Goal: Task Accomplishment & Management: Complete application form

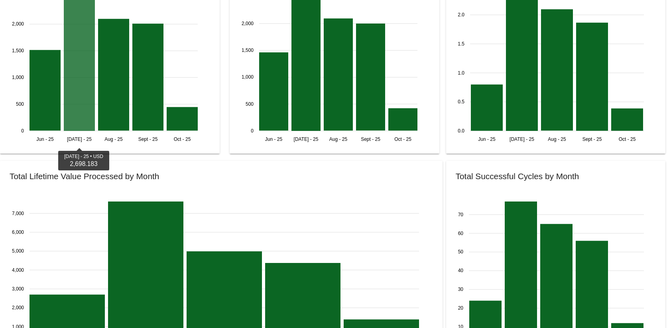
scroll to position [854, 0]
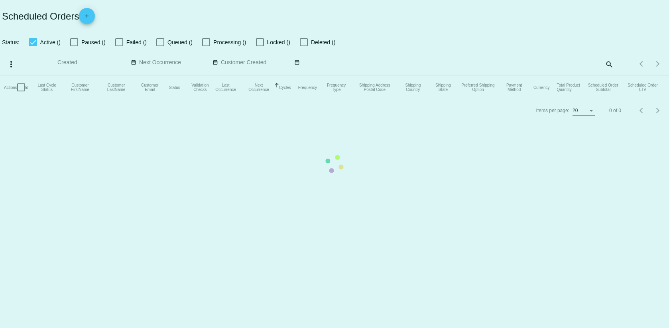
checkbox input "false"
click at [95, 75] on mat-table "Actions Id Last Cycle Status Customer FirstName Customer LastName Customer Emai…" at bounding box center [334, 87] width 669 height 24
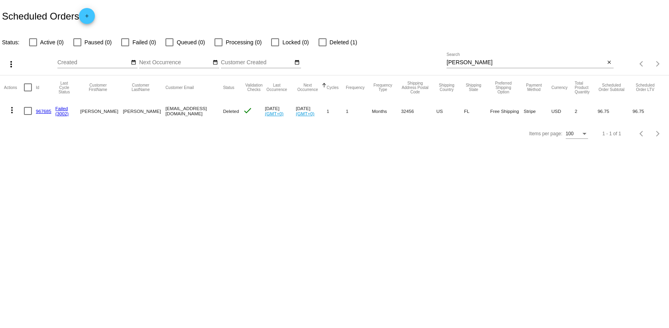
click at [95, 16] on link "add" at bounding box center [87, 16] width 16 height 16
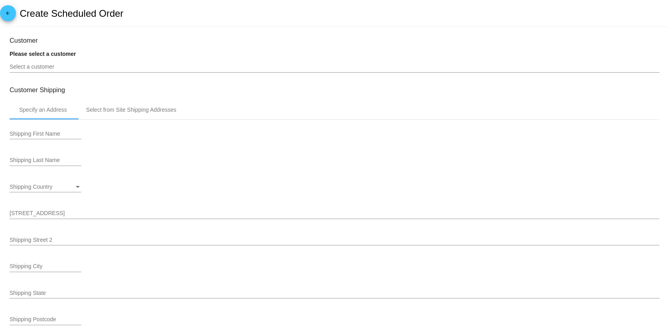
type input "[DATE]"
click at [27, 13] on h2 "Create Scheduled Order" at bounding box center [72, 13] width 104 height 11
click at [9, 16] on mat-icon "arrow_back" at bounding box center [8, 15] width 10 height 10
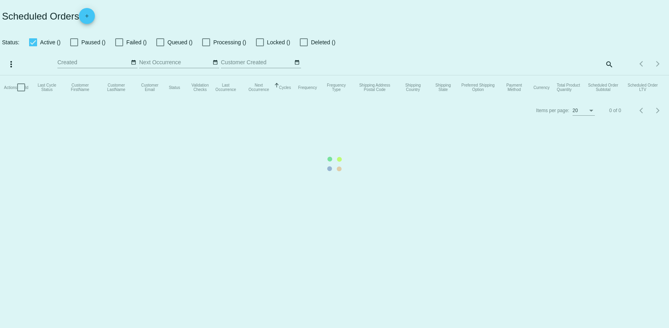
checkbox input "false"
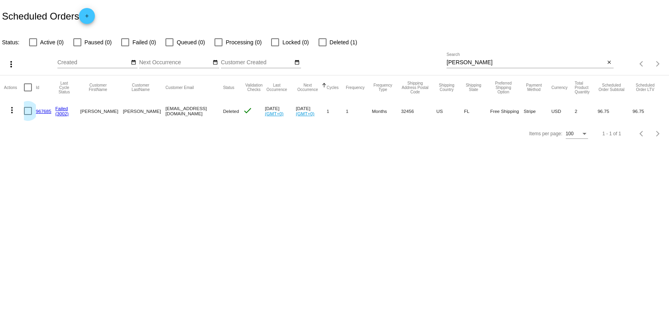
click at [29, 110] on div at bounding box center [28, 111] width 8 height 8
click at [28, 115] on input "checkbox" at bounding box center [27, 115] width 0 height 0
checkbox input "true"
click at [18, 112] on button "more_vert" at bounding box center [12, 109] width 16 height 16
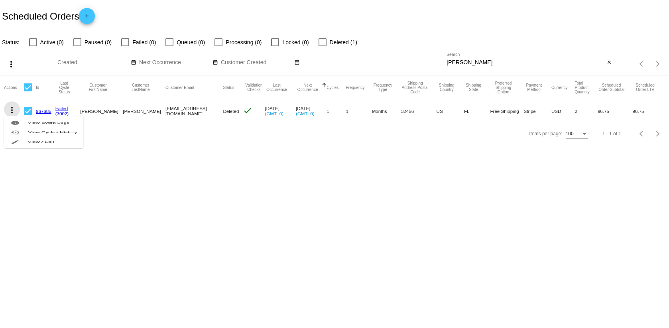
click at [14, 108] on div "info View Event Logs history View Cycles History edit View / Edit" at bounding box center [43, 140] width 79 height 79
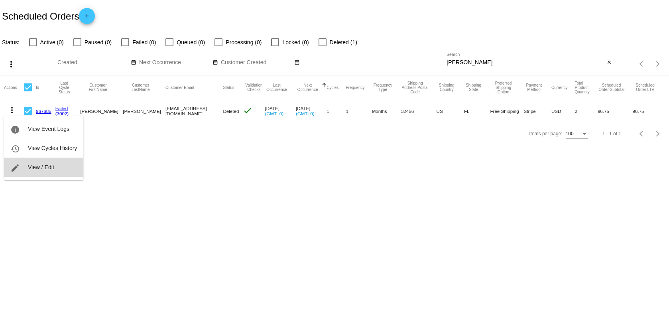
click at [32, 164] on span "View / Edit" at bounding box center [41, 167] width 26 height 6
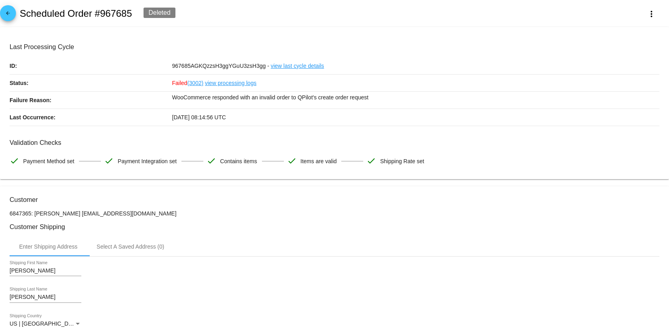
click at [8, 15] on mat-icon "arrow_back" at bounding box center [8, 15] width 10 height 10
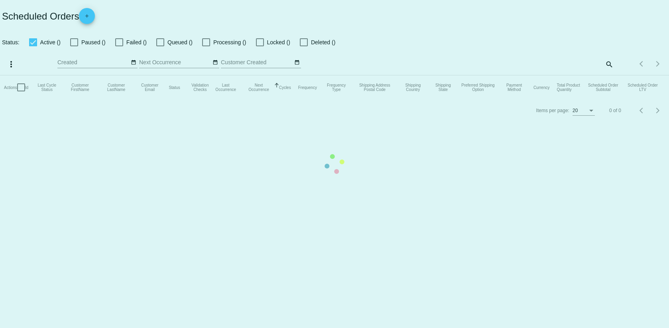
checkbox input "false"
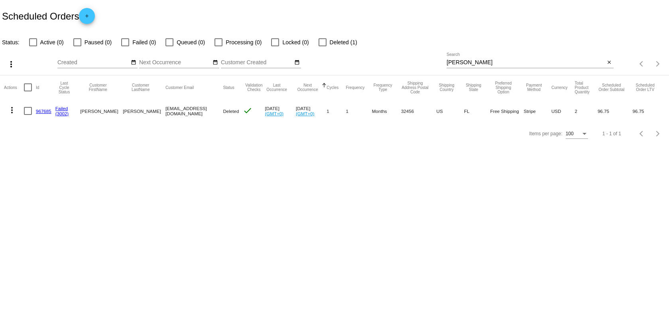
click at [91, 16] on mat-icon "add" at bounding box center [87, 18] width 10 height 10
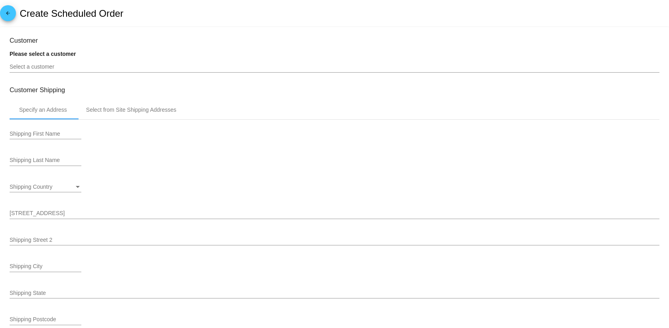
type input "[DATE]"
click at [48, 63] on div "Select a customer" at bounding box center [334, 65] width 649 height 16
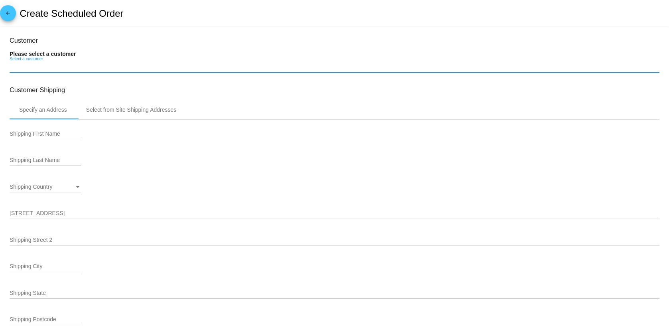
click at [48, 69] on input "Select a customer" at bounding box center [334, 67] width 649 height 6
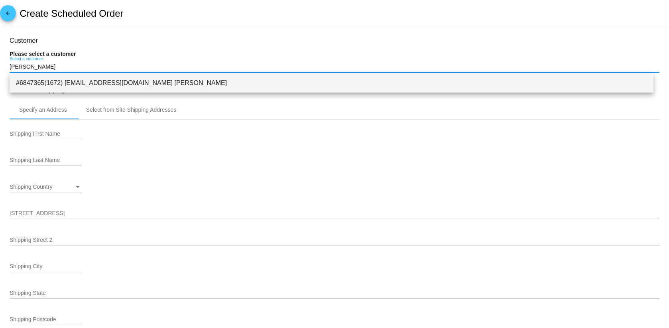
type input "[PERSON_NAME]"
click at [110, 77] on span "#6847365(1672) [EMAIL_ADDRESS][DOMAIN_NAME] [PERSON_NAME]" at bounding box center [331, 82] width 631 height 19
type input "[PERSON_NAME]"
type input "[STREET_ADDRESS][PERSON_NAME]"
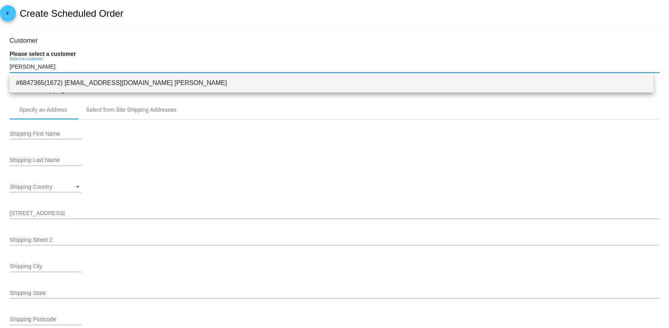
type input "PORT SAINT [PERSON_NAME]"
type input "32456"
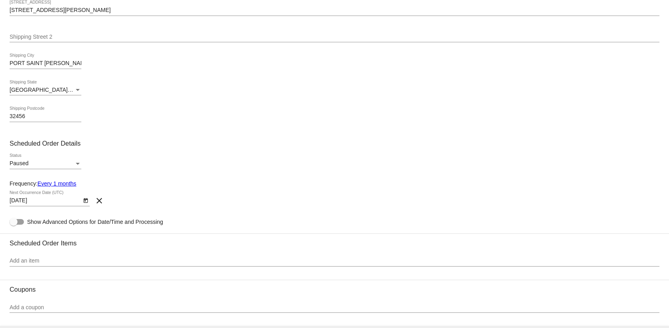
scroll to position [198, 0]
click at [37, 160] on div "Paused" at bounding box center [42, 162] width 65 height 6
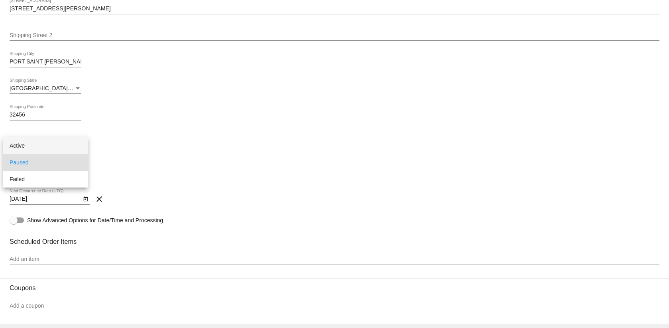
click at [30, 141] on span "Active" at bounding box center [46, 145] width 72 height 17
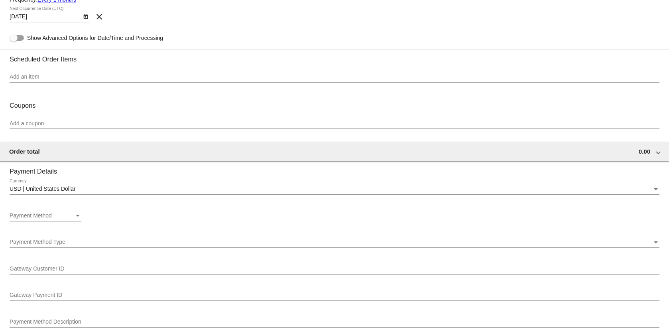
scroll to position [388, 0]
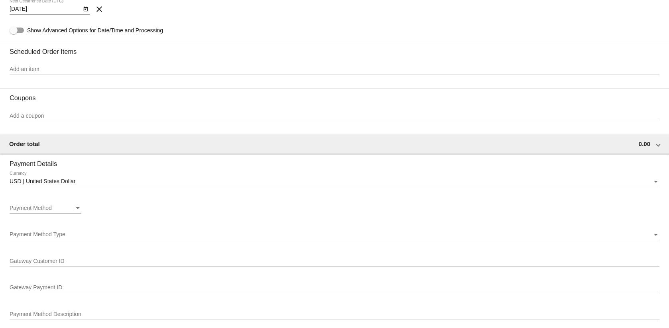
click at [26, 75] on div at bounding box center [334, 75] width 649 height 0
click at [28, 73] on div "Add an item" at bounding box center [334, 67] width 649 height 16
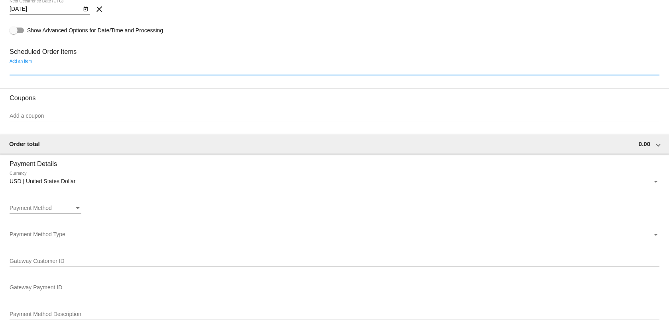
click at [31, 67] on input "Add an item" at bounding box center [334, 69] width 649 height 6
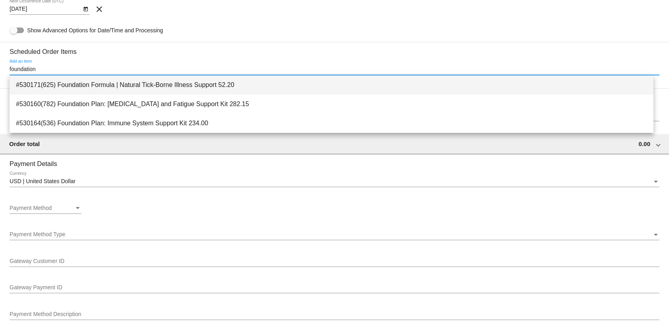
type input "foundation"
click at [35, 79] on span "#530171(625) Foundation Formula | Natural Tick-Borne Illness Support 52.20" at bounding box center [331, 84] width 631 height 19
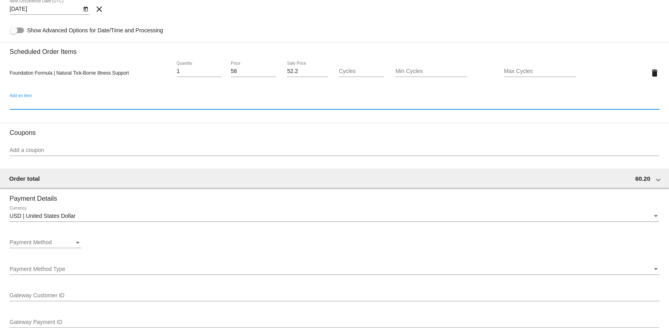
click at [28, 104] on input "Add an item" at bounding box center [334, 103] width 649 height 6
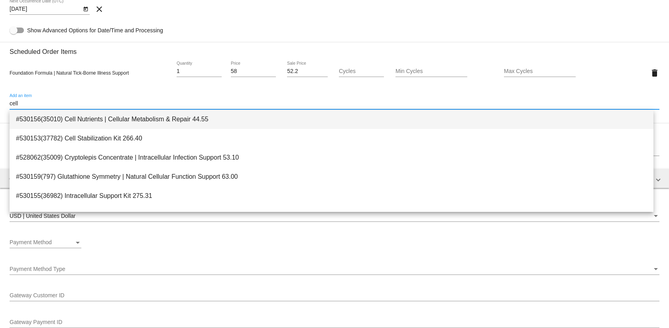
type input "cell"
click at [68, 120] on span "#530156(35010) Cell Nutrients | Cellular Metabolism & Repair 44.55" at bounding box center [331, 119] width 631 height 19
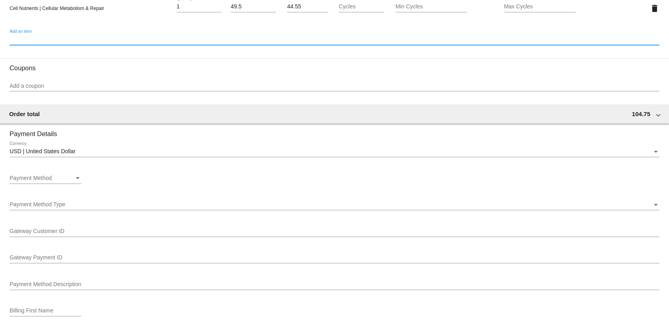
scroll to position [483, 0]
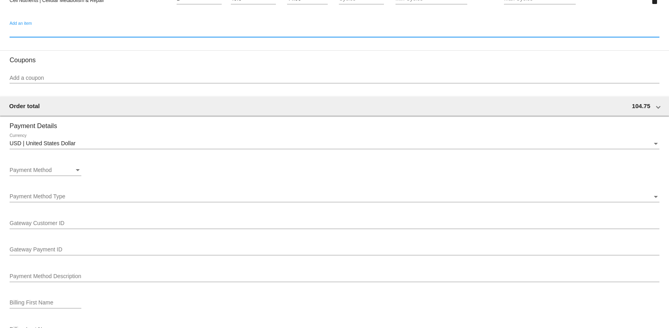
click at [47, 168] on span "Payment Method" at bounding box center [31, 170] width 42 height 6
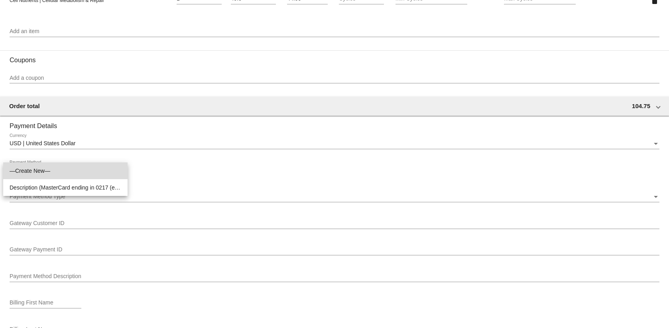
click at [49, 170] on span "—Create New—" at bounding box center [66, 170] width 112 height 17
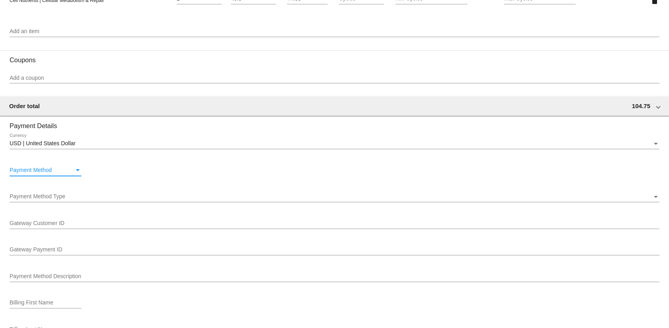
click at [49, 188] on div "Payment Method Type Payment Method Type" at bounding box center [334, 194] width 649 height 16
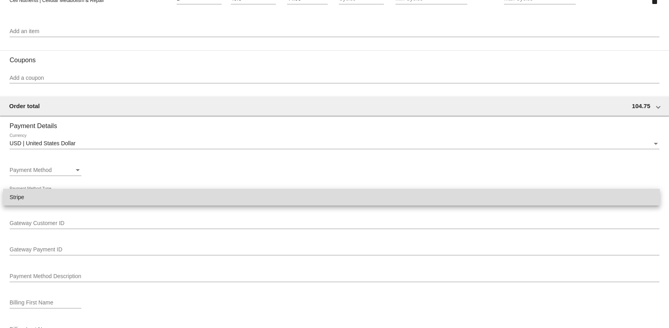
click at [18, 198] on span "Stripe" at bounding box center [331, 196] width 643 height 17
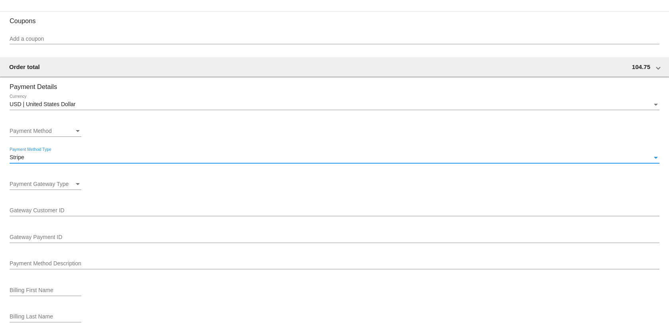
scroll to position [527, 0]
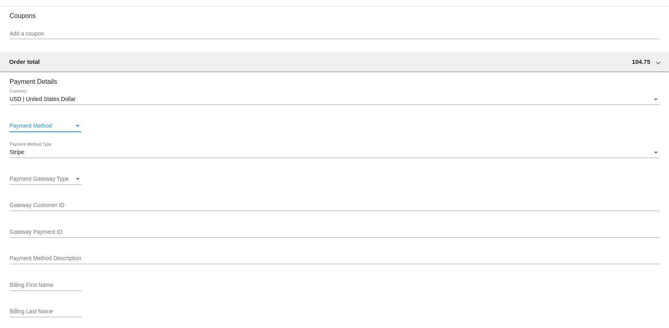
click at [32, 129] on span "Payment Method" at bounding box center [31, 125] width 42 height 6
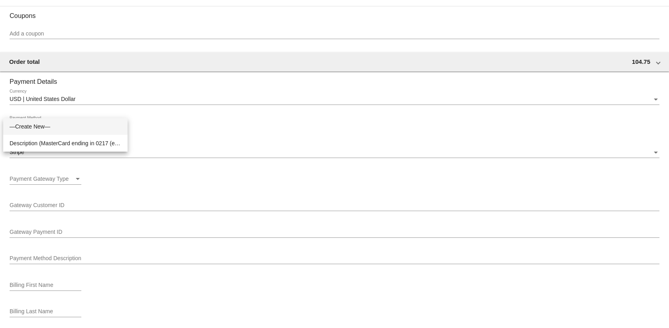
click at [73, 77] on div at bounding box center [334, 164] width 669 height 328
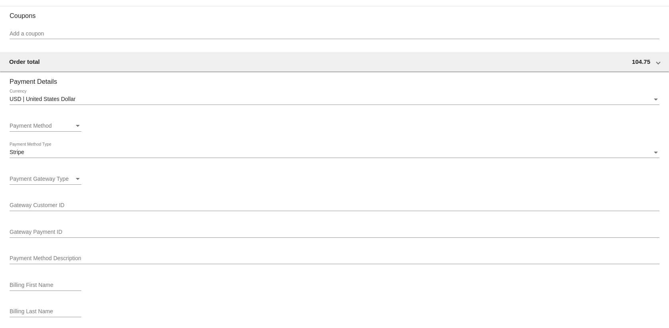
click at [41, 121] on div "Payment Method Payment Method" at bounding box center [46, 124] width 72 height 16
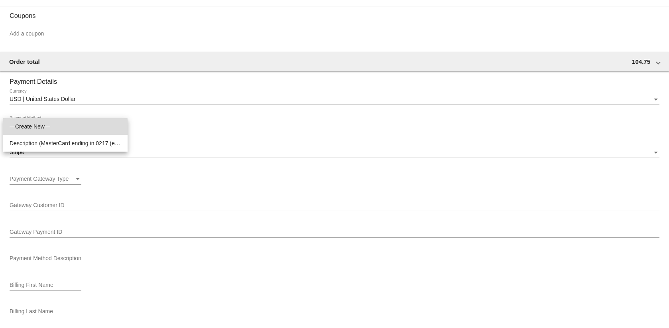
click at [37, 128] on span "—Create New—" at bounding box center [66, 126] width 112 height 17
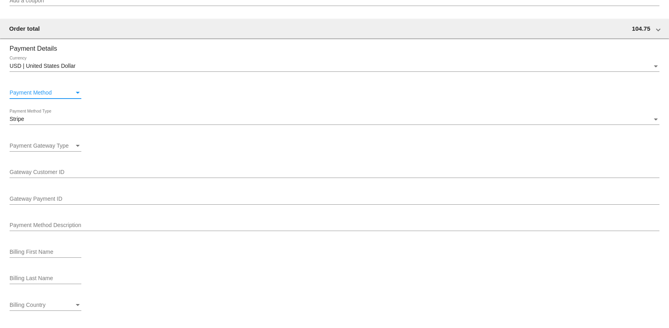
scroll to position [563, 0]
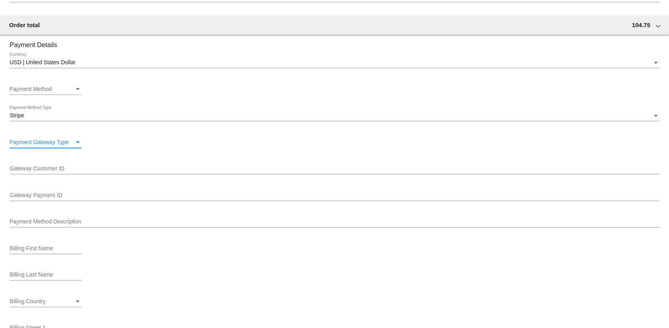
click at [31, 139] on span "Payment Gateway Type" at bounding box center [39, 142] width 59 height 6
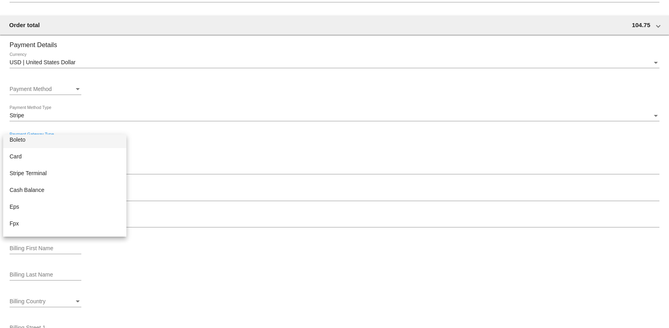
scroll to position [333, 0]
click at [226, 142] on div at bounding box center [334, 164] width 669 height 328
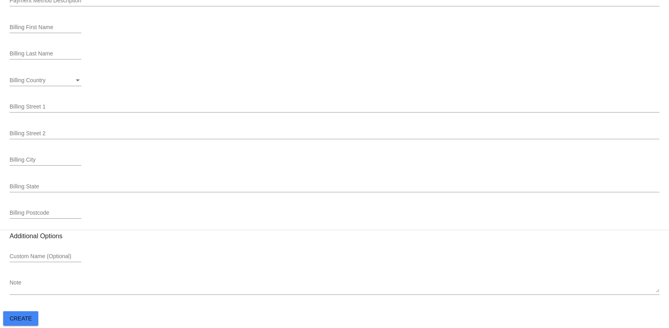
scroll to position [785, 0]
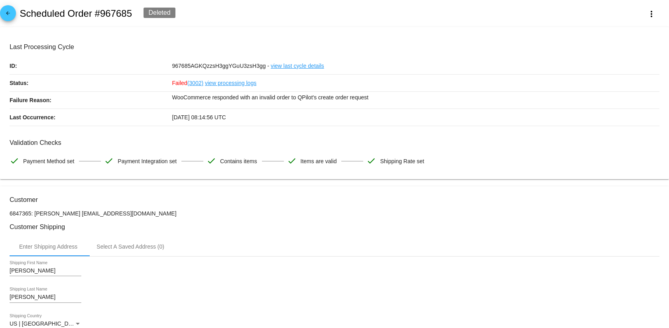
click at [6, 16] on mat-icon "arrow_back" at bounding box center [8, 15] width 10 height 10
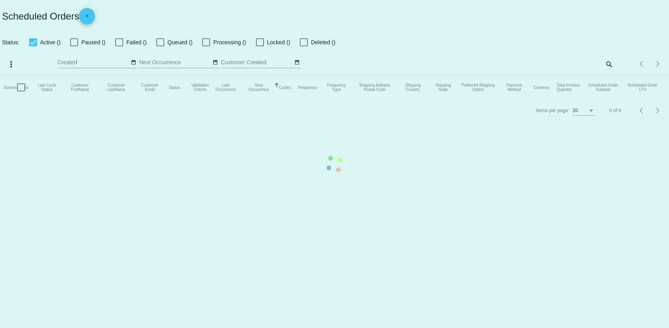
checkbox input "false"
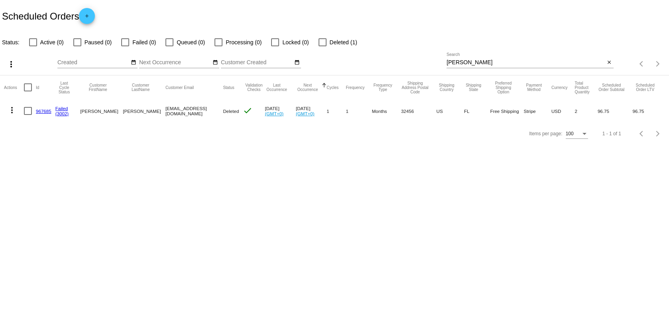
click at [67, 14] on h2 "Scheduled Orders add" at bounding box center [48, 16] width 93 height 16
click at [79, 16] on h2 "Scheduled Orders add" at bounding box center [48, 16] width 93 height 16
click at [85, 15] on mat-icon "add" at bounding box center [87, 18] width 10 height 10
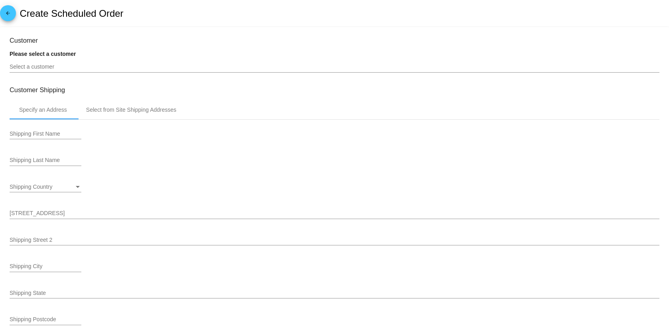
type input "[DATE]"
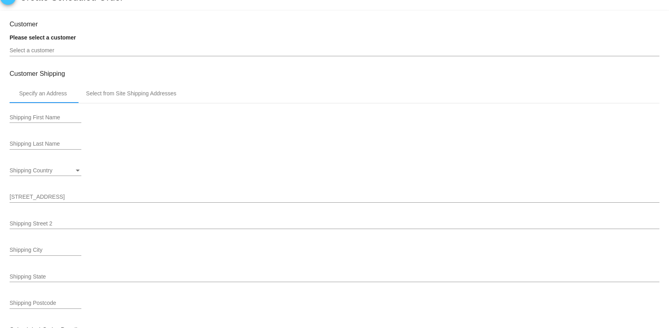
scroll to position [38, 0]
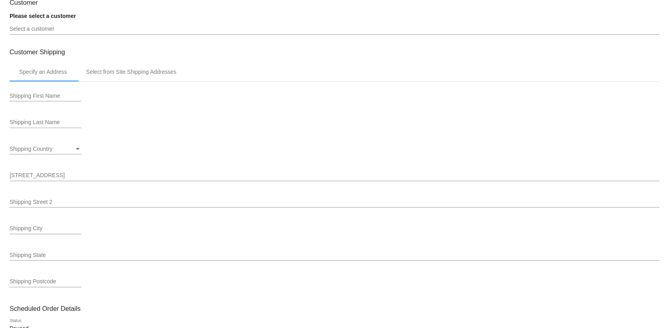
click at [43, 38] on div "Select a customer" at bounding box center [334, 30] width 649 height 23
click at [42, 29] on input "Select a customer" at bounding box center [334, 29] width 649 height 6
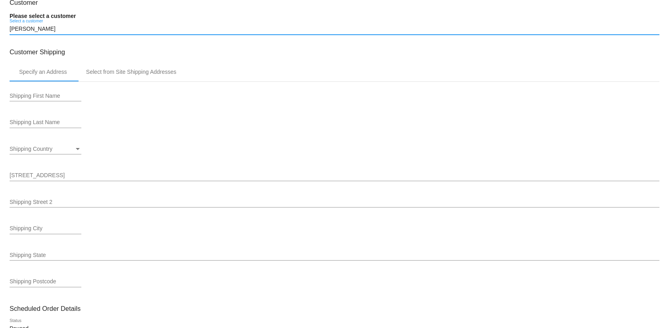
drag, startPoint x: 48, startPoint y: 32, endPoint x: -29, endPoint y: 29, distance: 76.9
click at [0, 29] on html "arrow_back Create Scheduled Order Customer Please select a customer [PERSON_NAM…" at bounding box center [334, 164] width 669 height 328
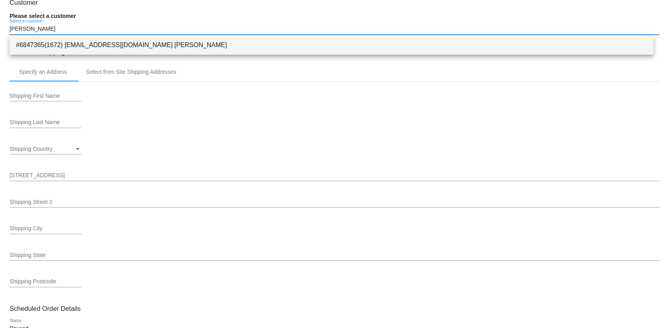
type input "[PERSON_NAME]"
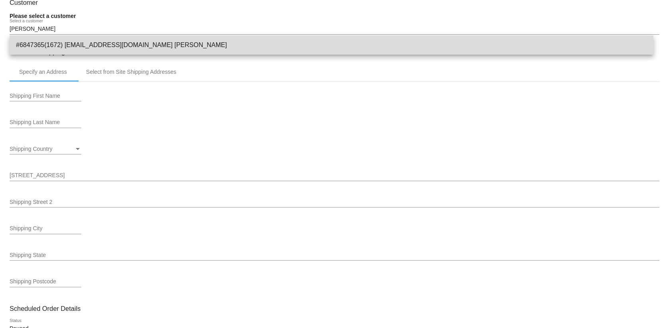
click at [160, 45] on span "#6847365(1672) [EMAIL_ADDRESS][DOMAIN_NAME] [PERSON_NAME]" at bounding box center [331, 44] width 631 height 19
type input "[PERSON_NAME]"
type input "[STREET_ADDRESS][PERSON_NAME]"
type input "PORT SAINT [PERSON_NAME]"
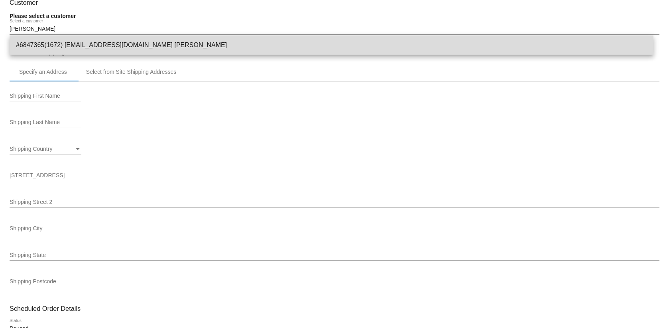
type input "32456"
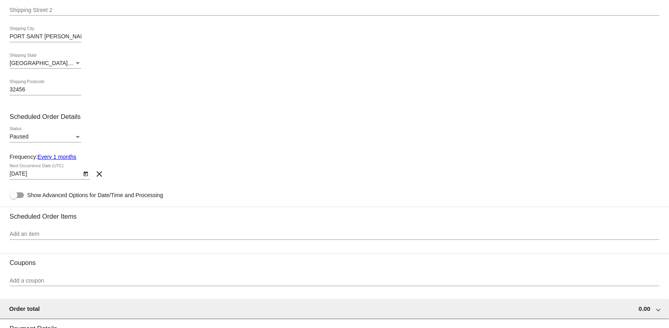
scroll to position [231, 0]
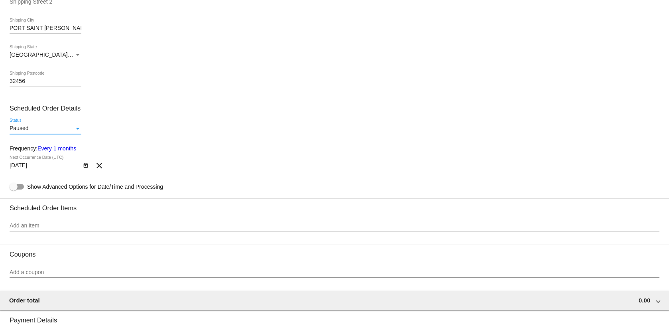
click at [31, 128] on div "Paused" at bounding box center [42, 128] width 65 height 6
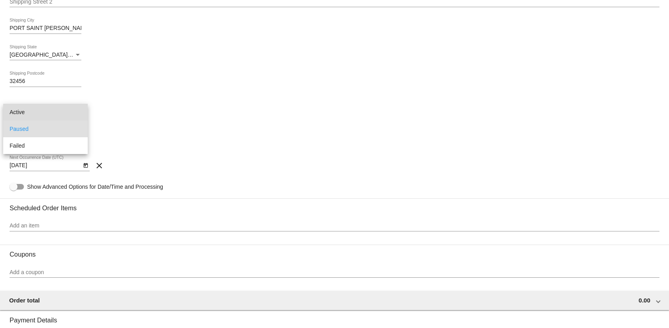
click at [36, 114] on span "Active" at bounding box center [46, 112] width 72 height 17
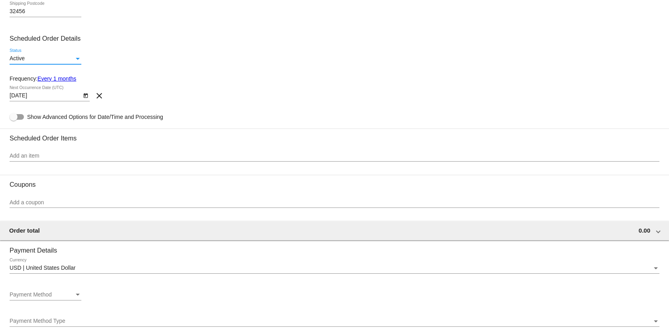
scroll to position [315, 0]
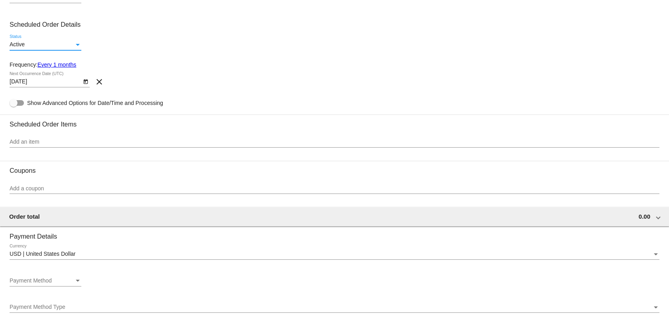
click at [34, 141] on input "Add an item" at bounding box center [334, 142] width 649 height 6
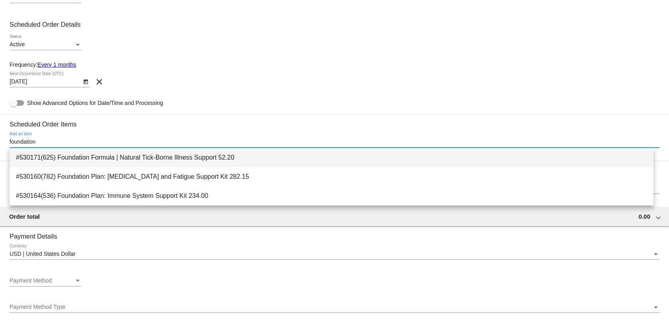
type input "foundation"
click at [54, 164] on span "#530171(625) Foundation Formula | Natural Tick-Borne Illness Support 52.20" at bounding box center [331, 157] width 631 height 19
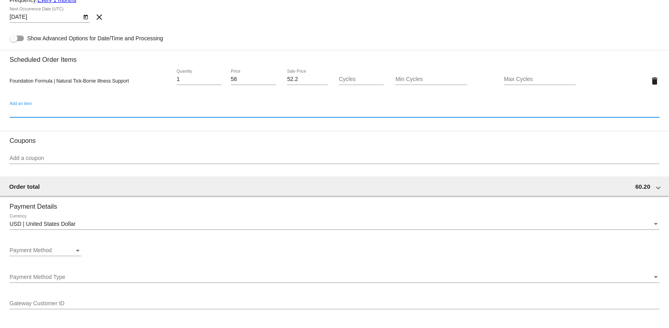
scroll to position [445, 0]
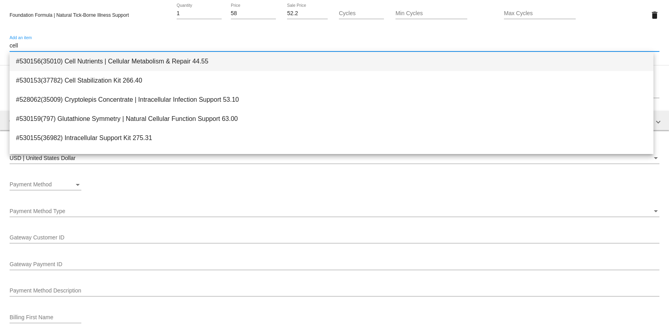
type input "cell"
click at [75, 62] on span "#530156(35010) Cell Nutrients | Cellular Metabolism & Repair 44.55" at bounding box center [331, 61] width 631 height 19
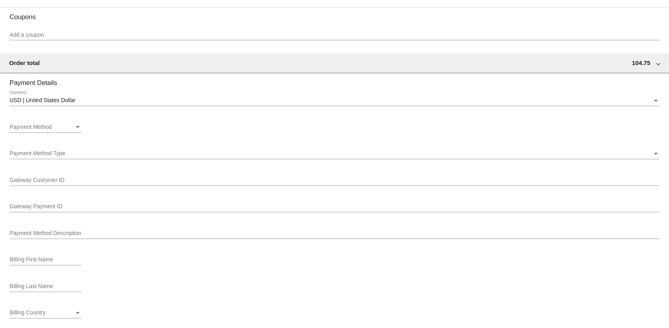
scroll to position [527, 0]
click at [50, 126] on span "Payment Method" at bounding box center [31, 125] width 42 height 6
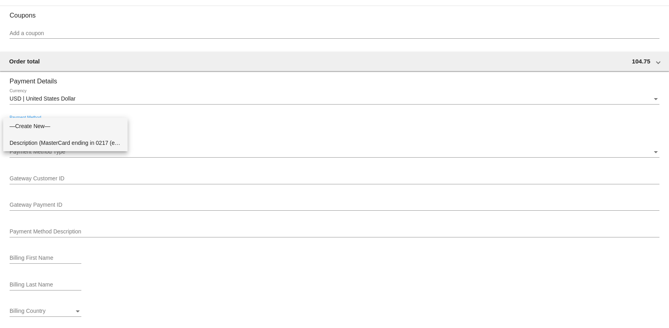
click at [47, 142] on span "Description (MasterCard ending in 0217 (expires [CREDIT_CARD_DATA])) GatewayCus…" at bounding box center [66, 142] width 112 height 17
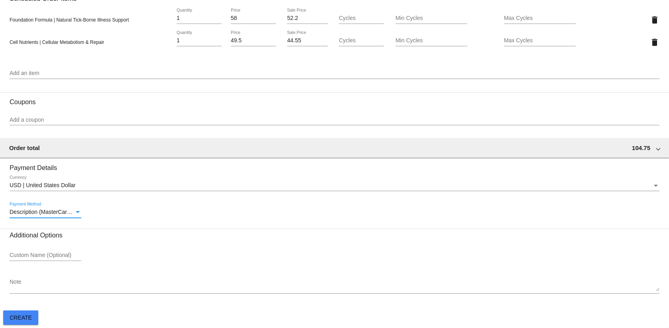
click at [41, 219] on div "Description (MasterCard ending in 0217 (expires [CREDIT_CARD_DATA])) GatewayCus…" at bounding box center [46, 213] width 72 height 23
click at [43, 213] on span "Description (MasterCard ending in 0217 (expires [CREDIT_CARD_DATA])) GatewayCus…" at bounding box center [234, 211] width 449 height 6
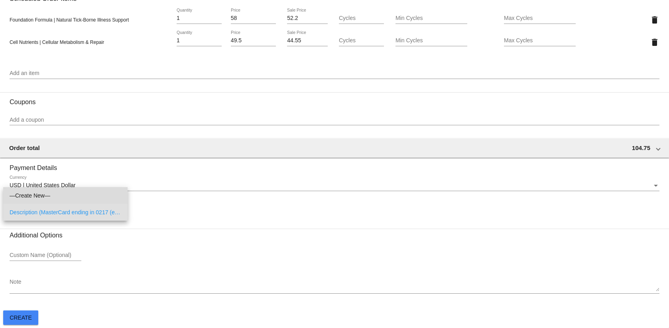
click at [59, 194] on span "—Create New—" at bounding box center [66, 195] width 112 height 17
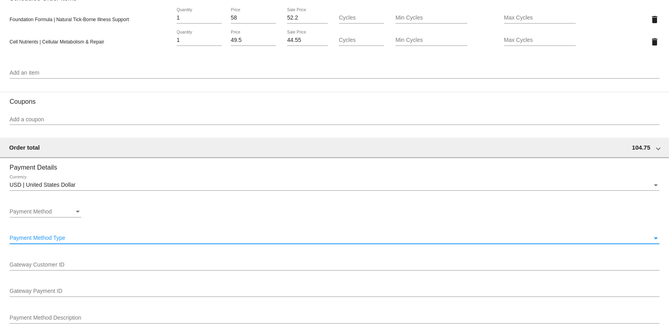
click at [46, 239] on span "Payment Method Type" at bounding box center [38, 237] width 56 height 6
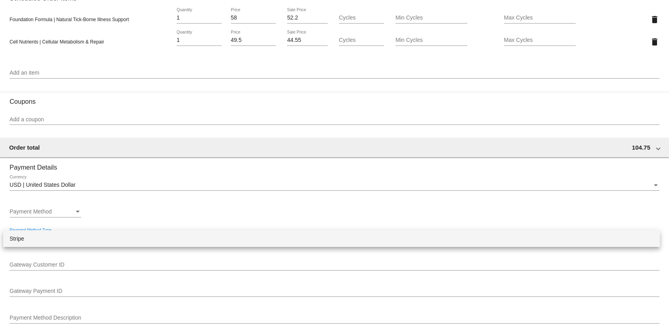
click at [46, 239] on span "Stripe" at bounding box center [331, 238] width 643 height 17
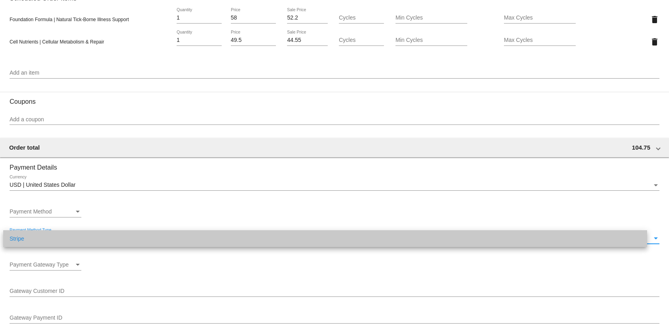
click at [52, 212] on span "Payment Method" at bounding box center [31, 211] width 42 height 6
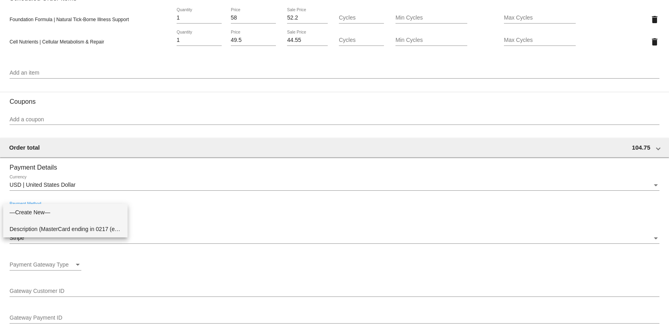
click at [47, 226] on span "Description (MasterCard ending in 0217 (expires [CREDIT_CARD_DATA])) GatewayCus…" at bounding box center [66, 228] width 112 height 17
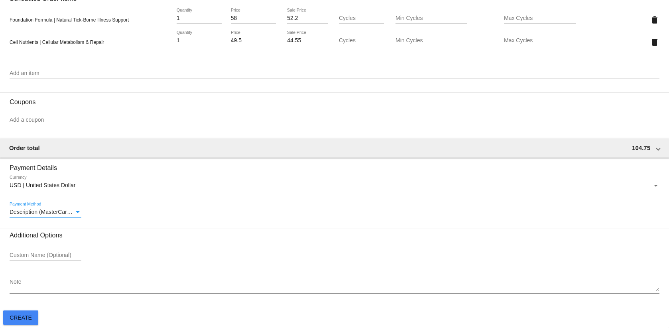
click at [45, 235] on h3 "Additional Options" at bounding box center [334, 235] width 649 height 8
click at [42, 253] on input "Custom Name (Optional)" at bounding box center [46, 255] width 72 height 6
click at [32, 291] on div "Note" at bounding box center [334, 283] width 649 height 22
click at [29, 322] on button "Create" at bounding box center [20, 317] width 35 height 14
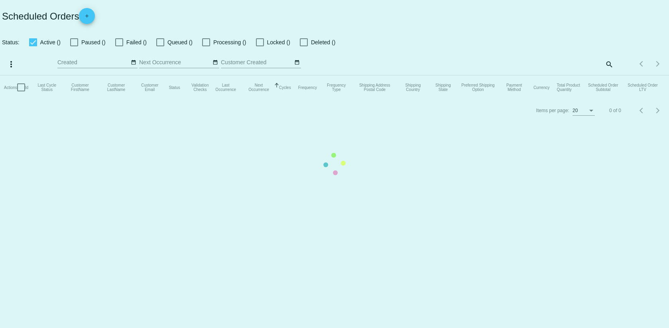
checkbox input "false"
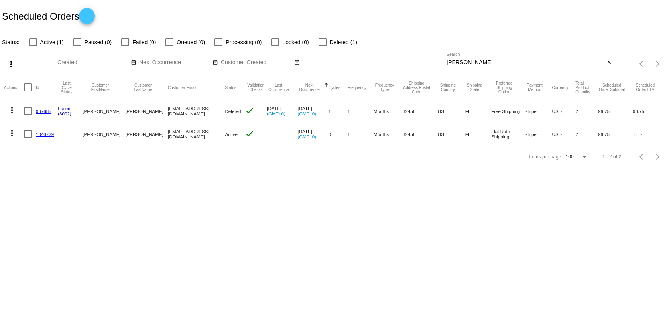
click at [45, 132] on link "1040729" at bounding box center [45, 133] width 18 height 5
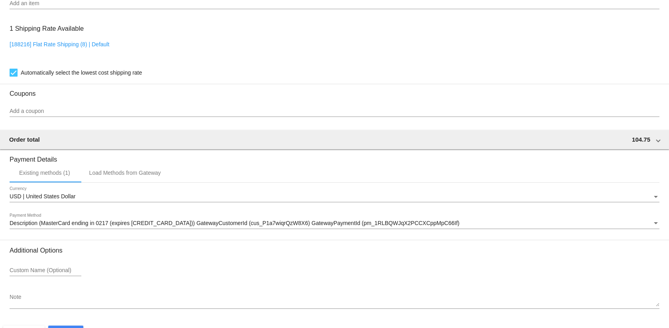
scroll to position [567, 0]
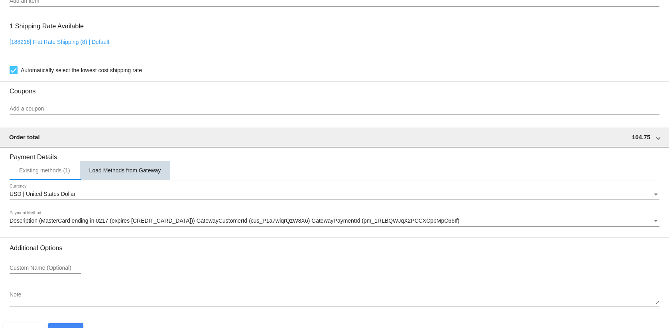
click at [129, 173] on div "Load Methods from Gateway" at bounding box center [125, 170] width 72 height 6
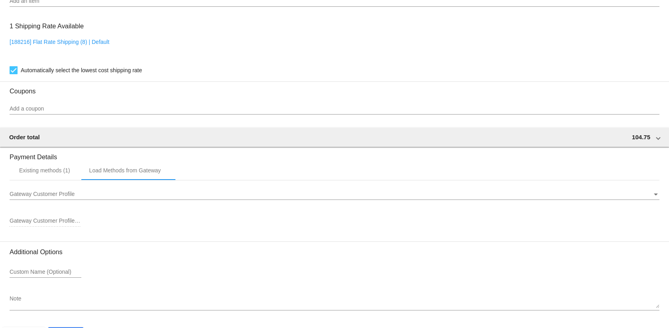
click at [71, 187] on div "Gateway Customer Profile Gateway Customer Profile" at bounding box center [334, 192] width 649 height 16
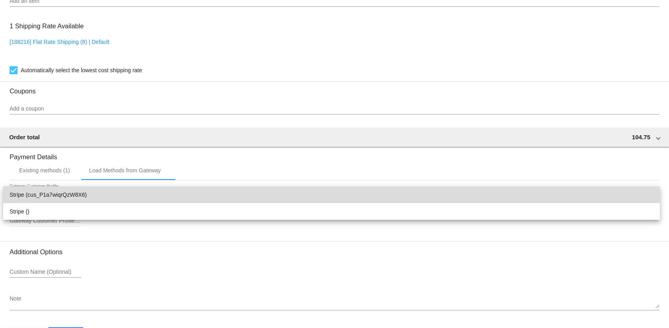
click at [69, 198] on span "Stripe (cus_P1a7wiqrQzW8X6)" at bounding box center [331, 194] width 643 height 17
type input "cus_P1a7wiqrQzW8X6"
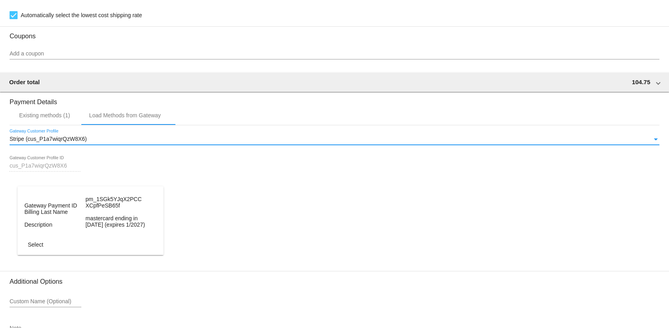
scroll to position [633, 0]
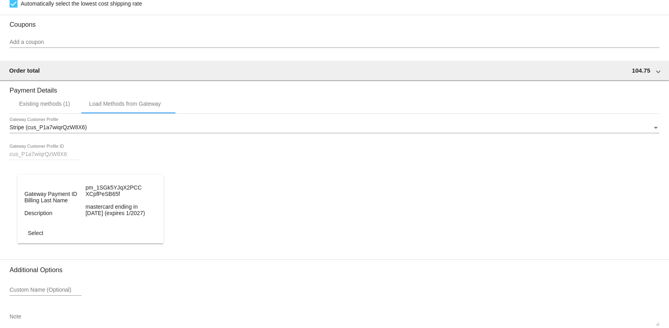
drag, startPoint x: 79, startPoint y: 207, endPoint x: 134, endPoint y: 213, distance: 55.3
click at [134, 213] on dl "Gateway Payment ID pm_1SGk5YJqX2PCCXCpfPeSB65f Billing Last Name Description ma…" at bounding box center [90, 200] width 132 height 32
click at [137, 211] on dt "mastercard ending in [DATE] (expires 1/2027)" at bounding box center [114, 209] width 59 height 13
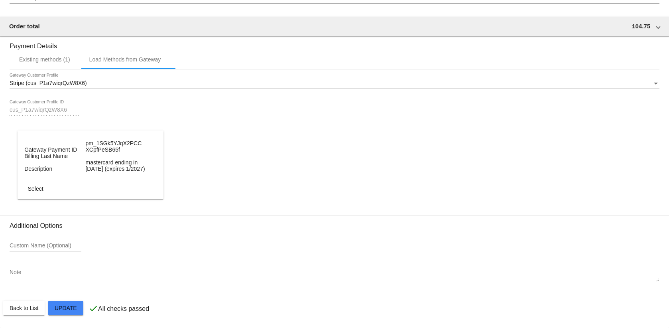
scroll to position [678, 0]
click at [68, 298] on mat-card-actions "Back to List Update" at bounding box center [334, 307] width 662 height 21
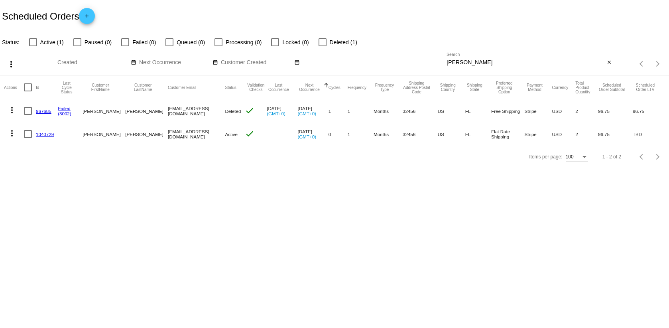
click at [31, 43] on div at bounding box center [33, 42] width 8 height 8
click at [33, 46] on input "Active (1)" at bounding box center [33, 46] width 0 height 0
checkbox input "true"
